Goal: Task Accomplishment & Management: Complete application form

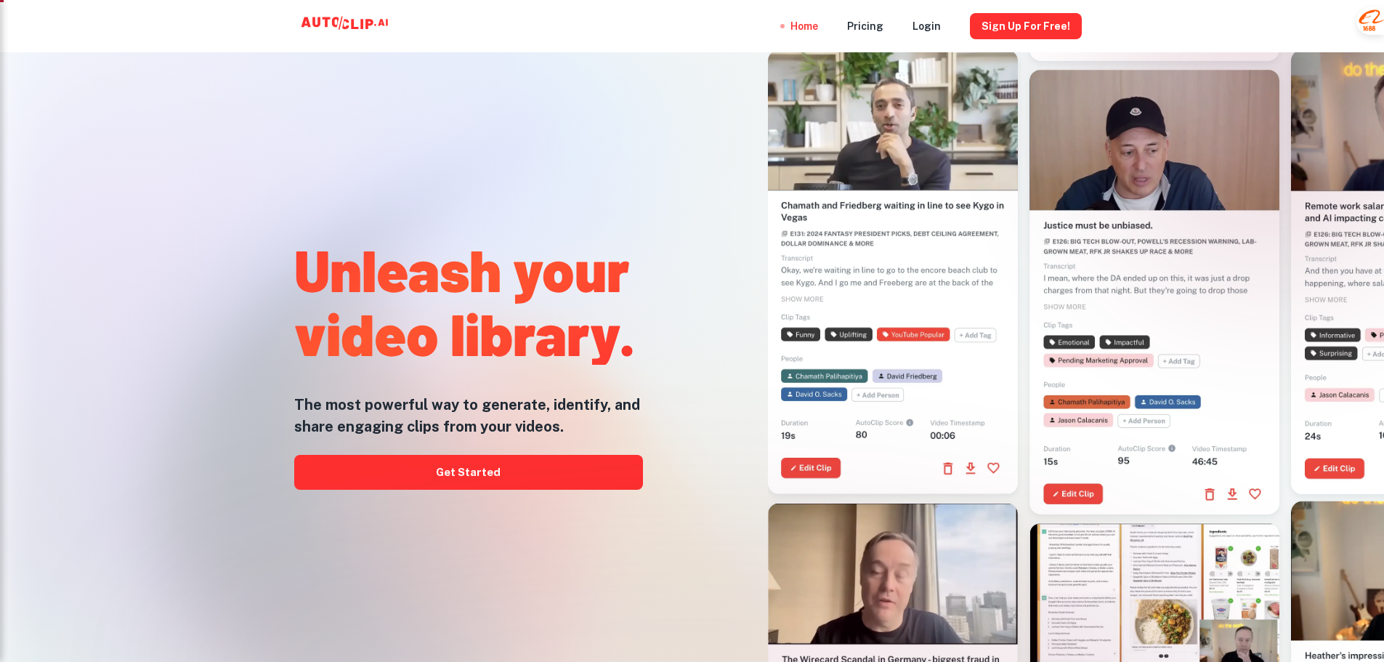
scroll to position [145, 0]
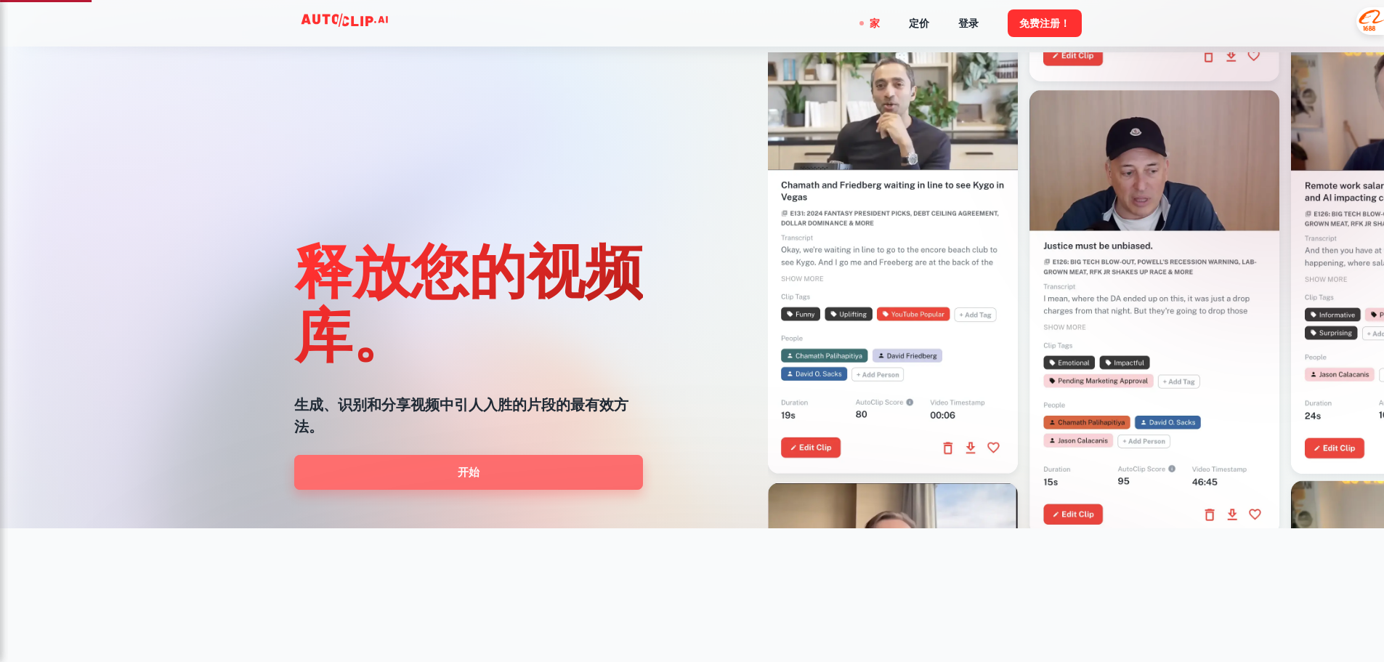
click at [498, 477] on link "开始" at bounding box center [468, 472] width 349 height 35
